Goal: Navigation & Orientation: Find specific page/section

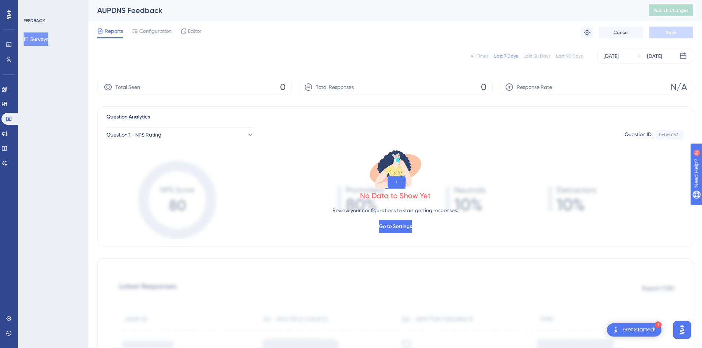
click at [14, 11] on div at bounding box center [9, 15] width 12 height 12
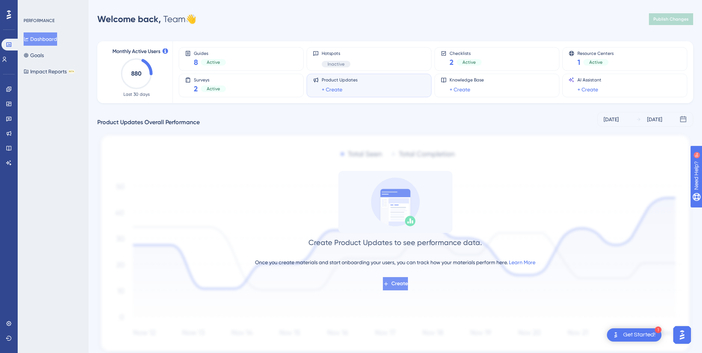
click at [399, 283] on span "Create" at bounding box center [400, 283] width 17 height 9
click at [42, 71] on button "Impact Reports BETA" at bounding box center [49, 71] width 51 height 13
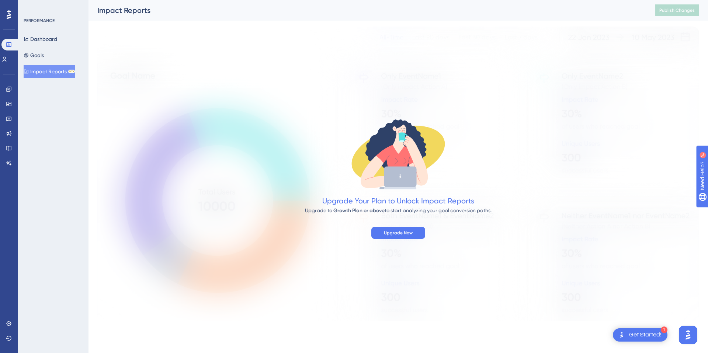
click at [41, 62] on div "Dashboard Goals Impact Reports BETA" at bounding box center [54, 55] width 60 height 46
click at [44, 58] on button "Goals" at bounding box center [34, 55] width 20 height 13
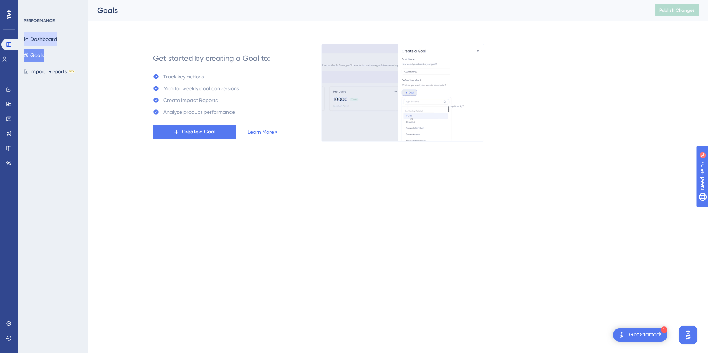
click at [57, 44] on button "Dashboard" at bounding box center [41, 38] width 34 height 13
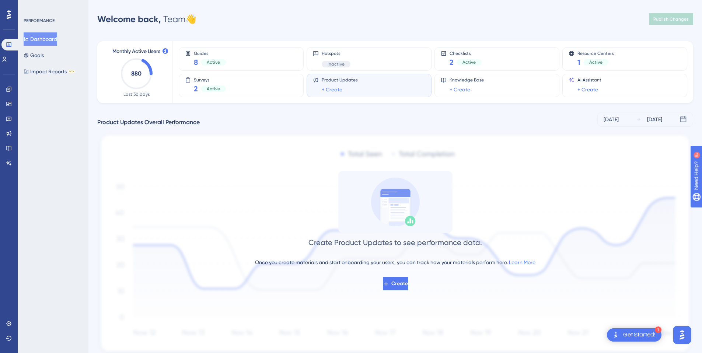
click at [128, 69] on icon "880" at bounding box center [136, 74] width 32 height 32
click at [7, 62] on icon at bounding box center [4, 59] width 6 height 6
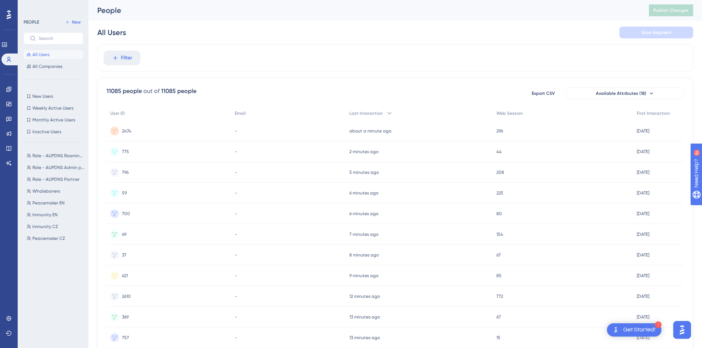
click at [128, 150] on span "775" at bounding box center [125, 152] width 7 height 6
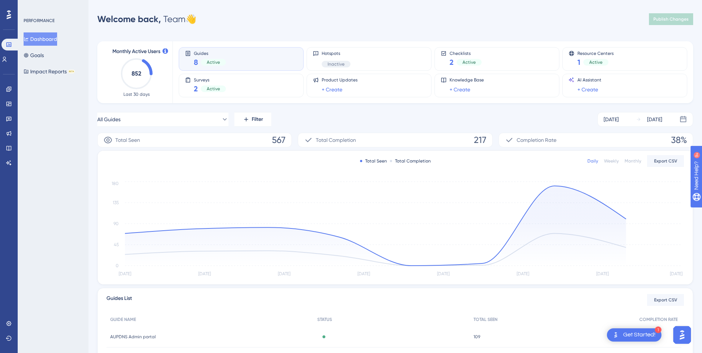
scroll to position [12, 0]
